Goal: Obtain resource: Download file/media

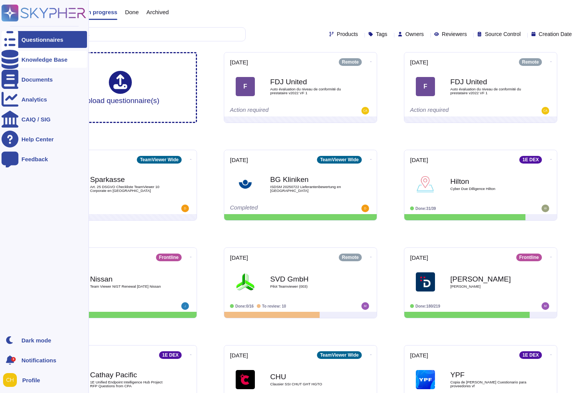
click at [7, 64] on div at bounding box center [10, 59] width 17 height 17
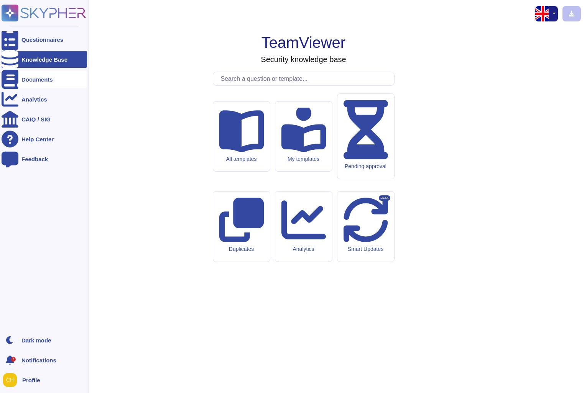
click at [22, 82] on div "Documents" at bounding box center [36, 80] width 31 height 6
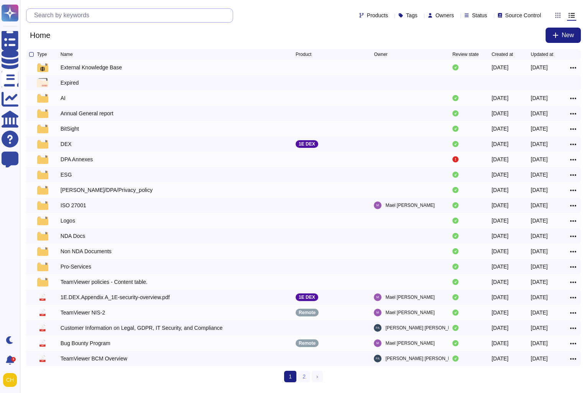
click at [120, 15] on input "text" at bounding box center [131, 15] width 202 height 13
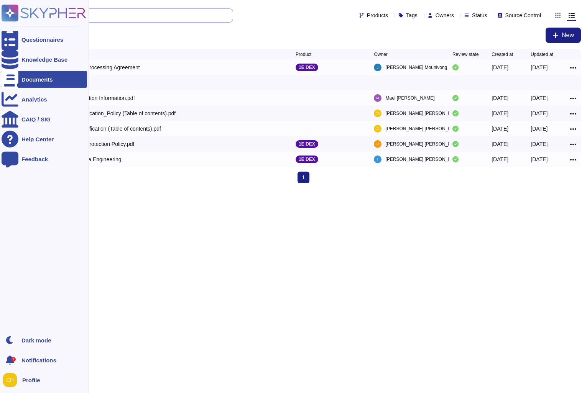
drag, startPoint x: 66, startPoint y: 17, endPoint x: 15, endPoint y: 11, distance: 51.4
click at [15, 11] on div "Questionnaires Knowledge Base Documents Analytics CAIQ / SIG Help Center Feedba…" at bounding box center [293, 94] width 587 height 189
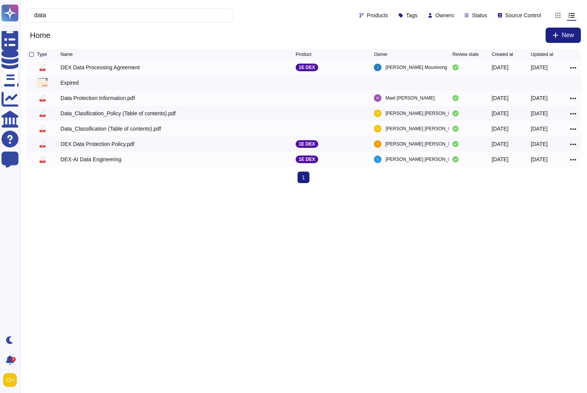
click at [128, 189] on html "Questionnaires Knowledge Base Documents Analytics CAIQ / SIG Help Center Feedba…" at bounding box center [293, 94] width 587 height 189
click at [166, 15] on input "data" at bounding box center [127, 15] width 195 height 13
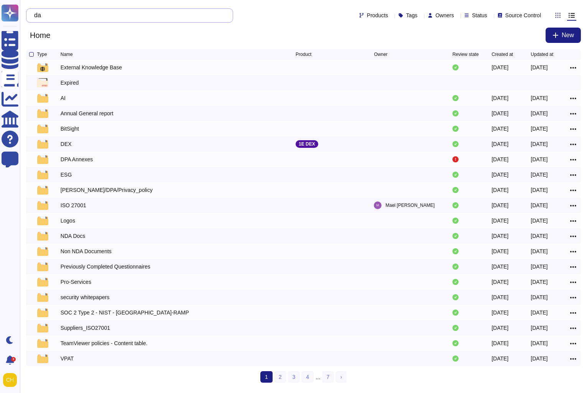
type input "d"
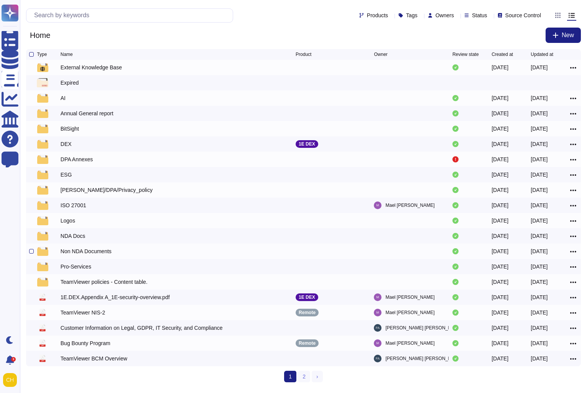
click at [91, 249] on div "Non NDA Documents" at bounding box center [86, 252] width 51 height 8
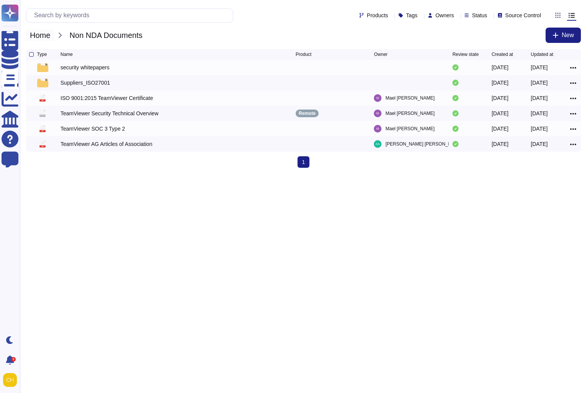
click at [53, 35] on span "Home" at bounding box center [40, 36] width 28 height 12
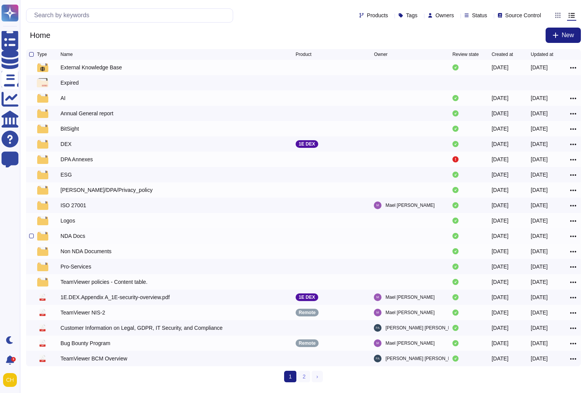
click at [79, 237] on div "NDA Docs" at bounding box center [73, 236] width 25 height 8
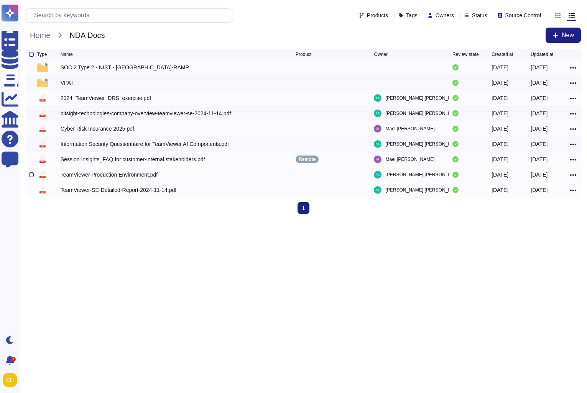
click at [109, 174] on div "TeamViewer Production Environment.pdf" at bounding box center [109, 175] width 97 height 8
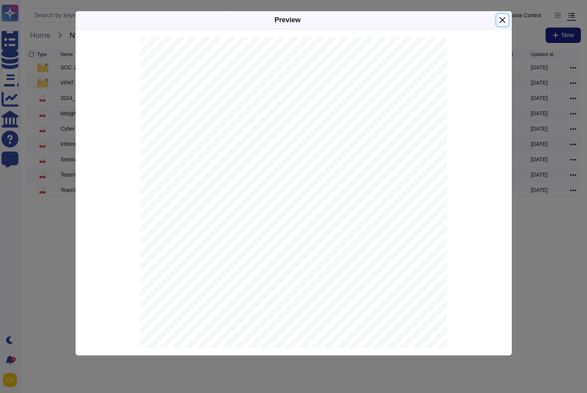
click at [505, 16] on button "Close" at bounding box center [503, 20] width 12 height 12
